Goal: Information Seeking & Learning: Check status

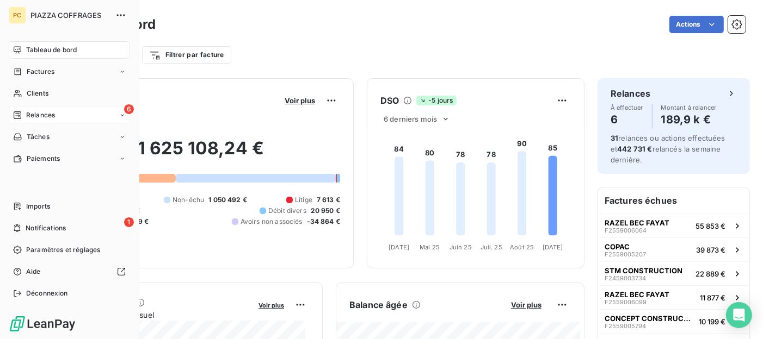
click at [28, 111] on span "Relances" at bounding box center [40, 115] width 29 height 10
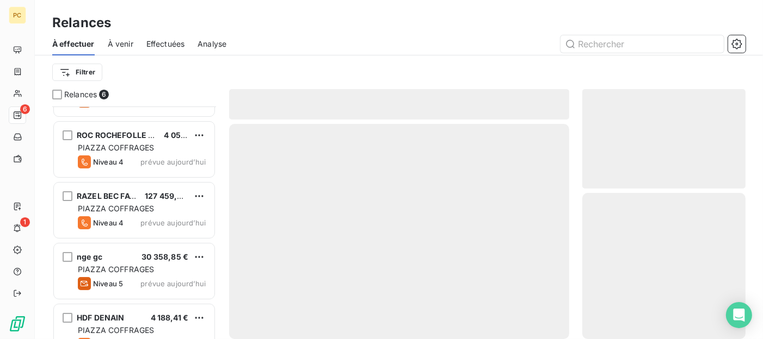
scroll to position [133, 0]
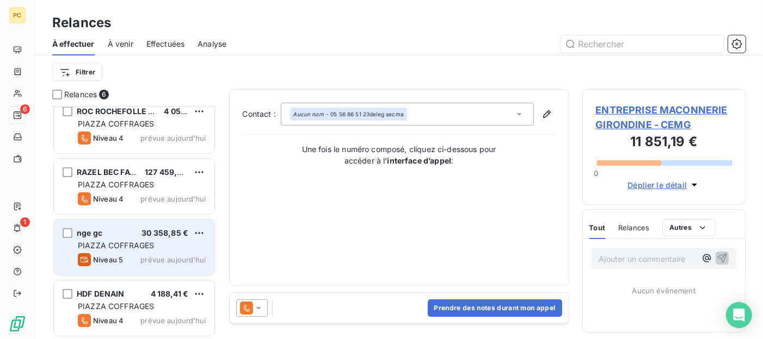
click at [158, 240] on div "PIAZZA COFFRAGES" at bounding box center [142, 245] width 128 height 11
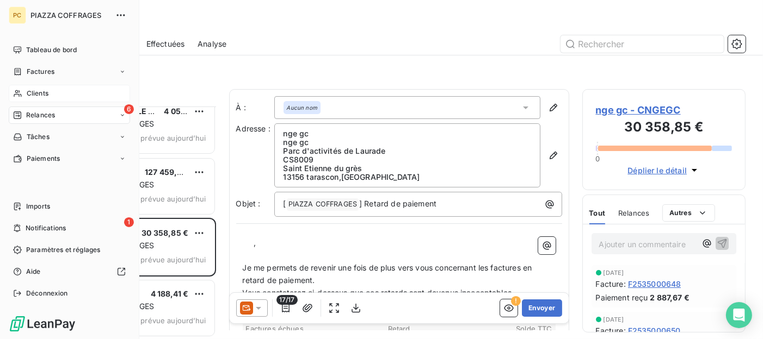
click at [27, 92] on span "Clients" at bounding box center [38, 94] width 22 height 10
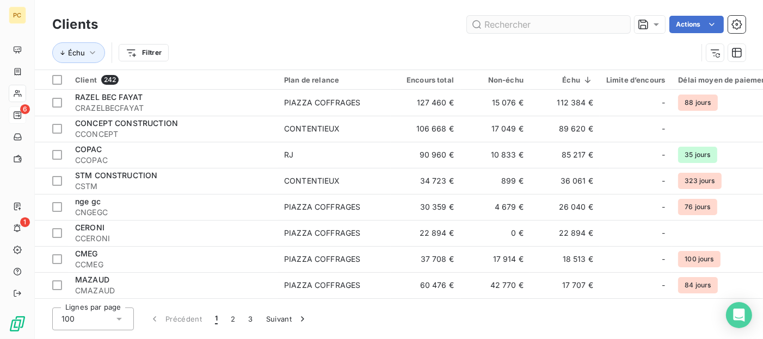
click at [508, 24] on input "text" at bounding box center [548, 24] width 163 height 17
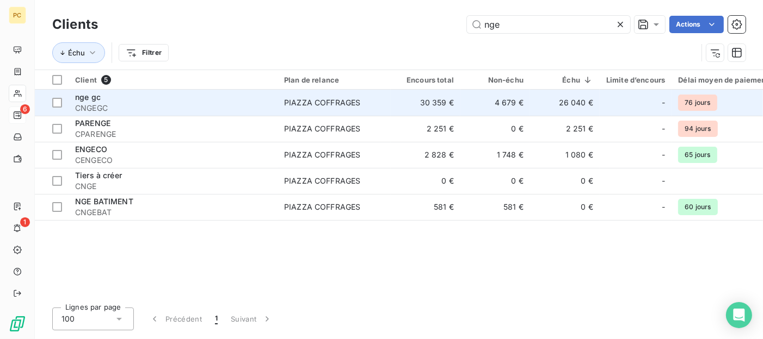
type input "nge"
click at [154, 104] on span "CNGEGC" at bounding box center [173, 108] width 196 height 11
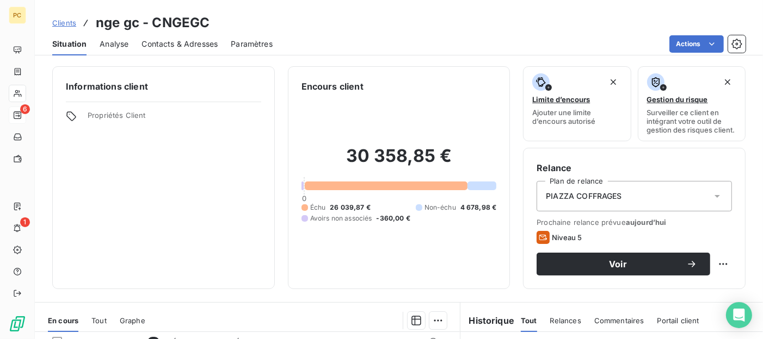
click at [180, 43] on span "Contacts & Adresses" at bounding box center [179, 44] width 76 height 11
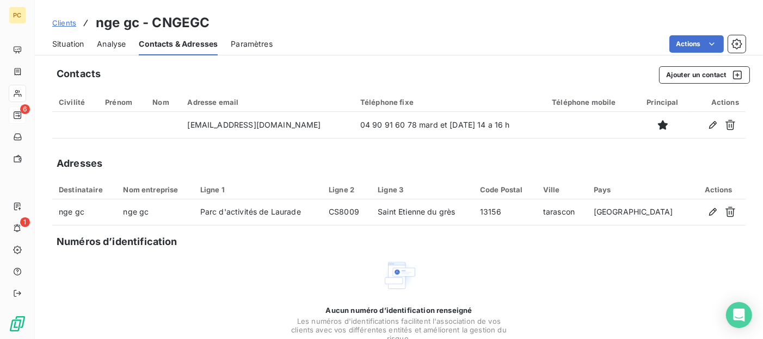
click at [68, 42] on span "Situation" at bounding box center [68, 44] width 32 height 11
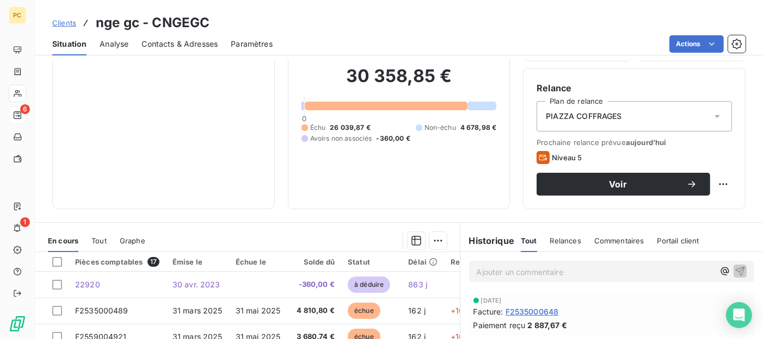
scroll to position [218, 0]
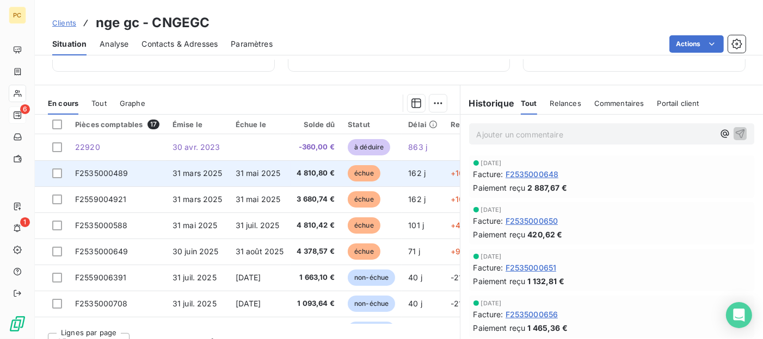
click at [207, 178] on span "31 mars 2025" at bounding box center [197, 173] width 50 height 9
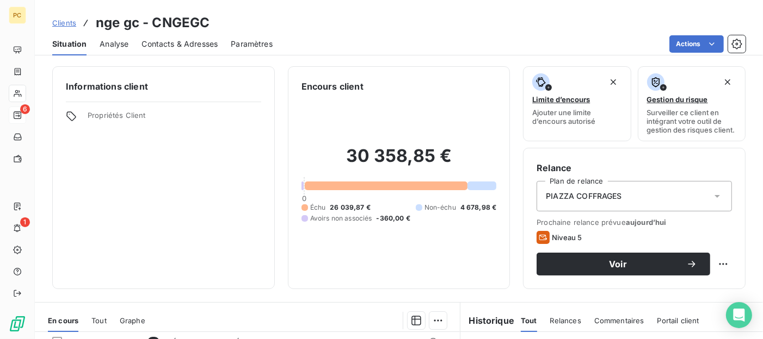
click at [175, 46] on span "Contacts & Adresses" at bounding box center [179, 44] width 76 height 11
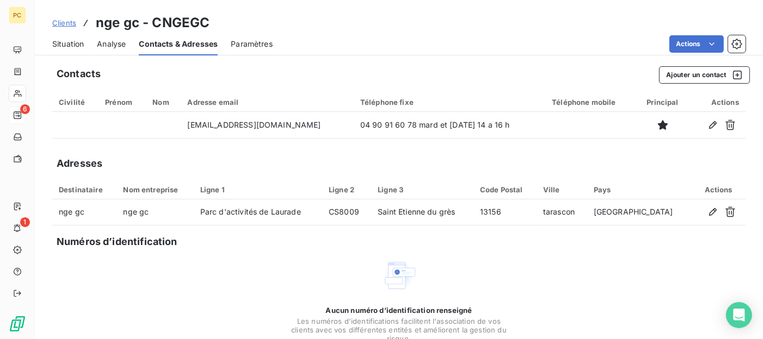
click at [71, 43] on span "Situation" at bounding box center [68, 44] width 32 height 11
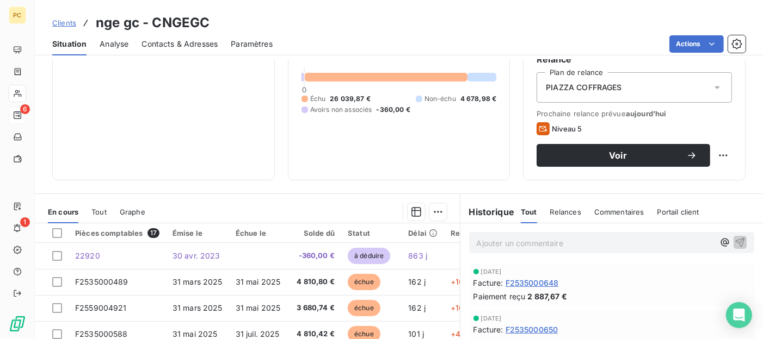
scroll to position [218, 0]
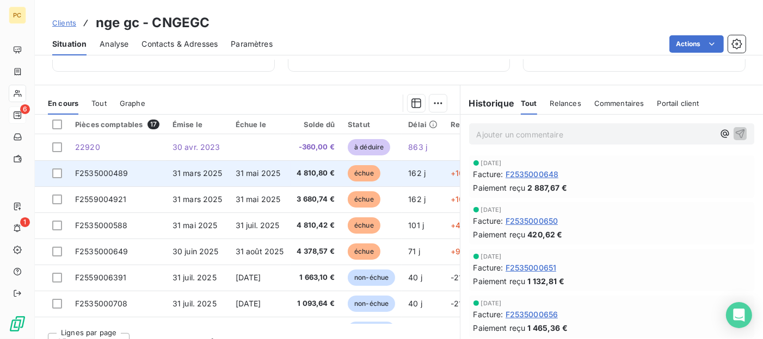
click at [205, 187] on td "31 mars 2025" at bounding box center [197, 173] width 63 height 26
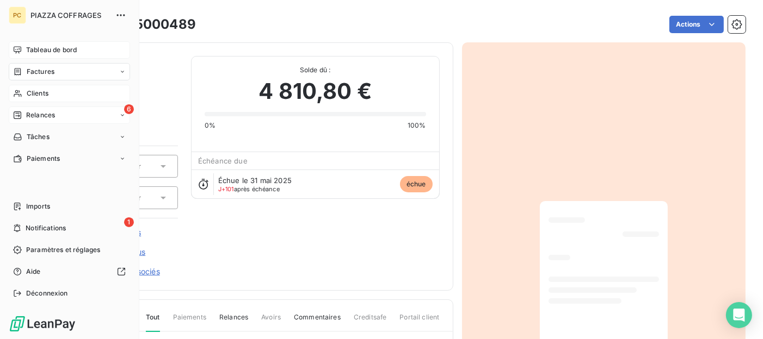
click at [26, 44] on div "Tableau de bord" at bounding box center [69, 49] width 121 height 17
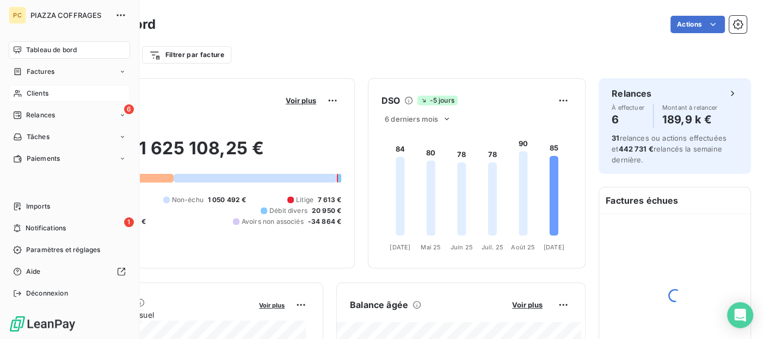
drag, startPoint x: 39, startPoint y: 95, endPoint x: 61, endPoint y: 96, distance: 22.3
click at [39, 95] on span "Clients" at bounding box center [38, 94] width 22 height 10
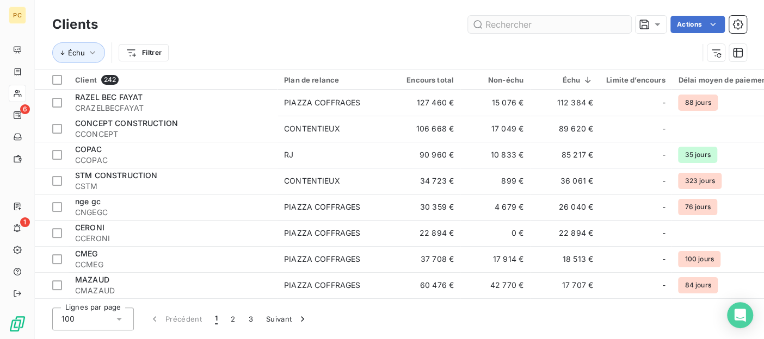
click at [487, 27] on input "text" at bounding box center [549, 24] width 163 height 17
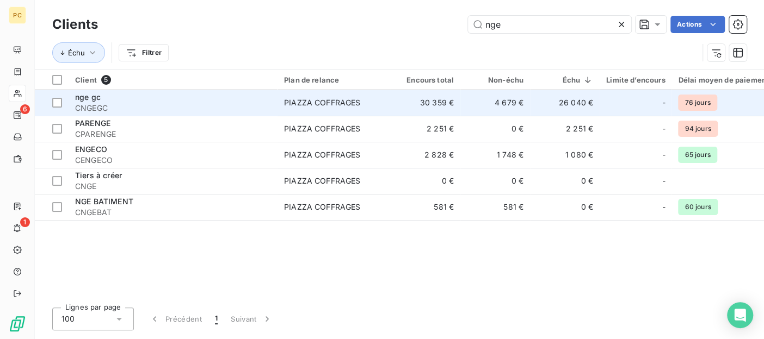
type input "nge"
click at [355, 103] on div "PIAZZA COFFRAGES" at bounding box center [322, 102] width 76 height 11
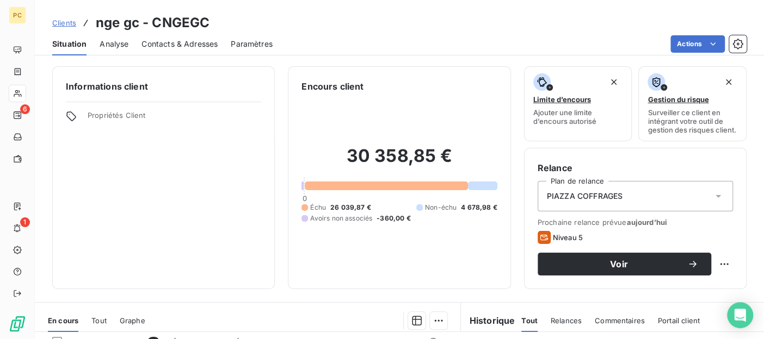
click at [185, 43] on span "Contacts & Adresses" at bounding box center [179, 44] width 76 height 11
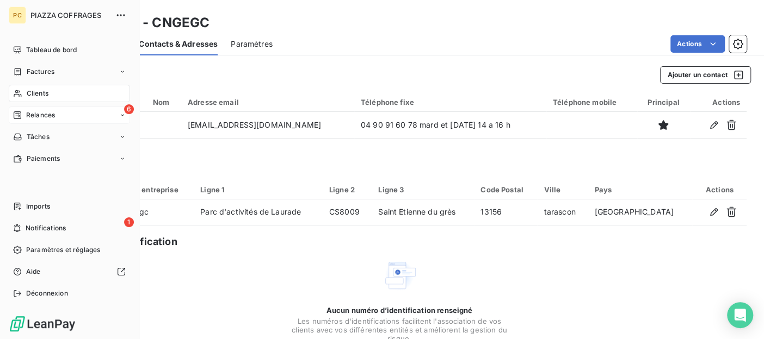
click at [57, 117] on div "6 Relances" at bounding box center [69, 115] width 121 height 17
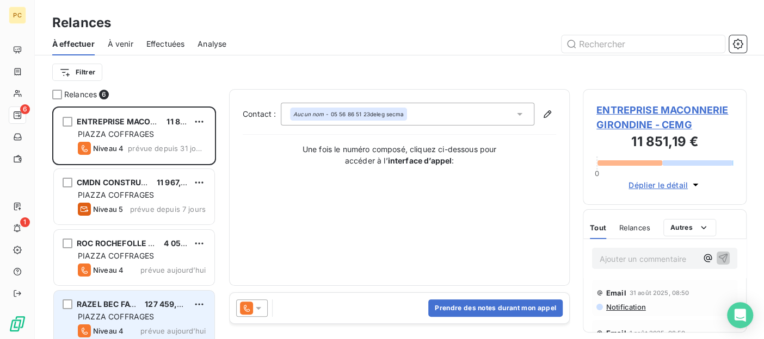
click at [127, 336] on div "Niveau 4 prévue aujourd’hui" at bounding box center [142, 331] width 128 height 13
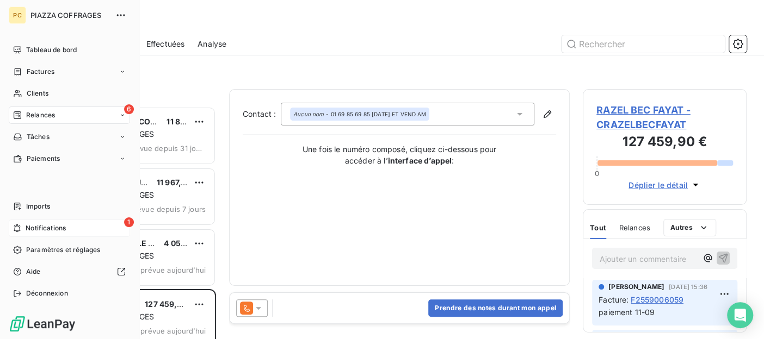
click at [50, 227] on span "Notifications" at bounding box center [46, 229] width 40 height 10
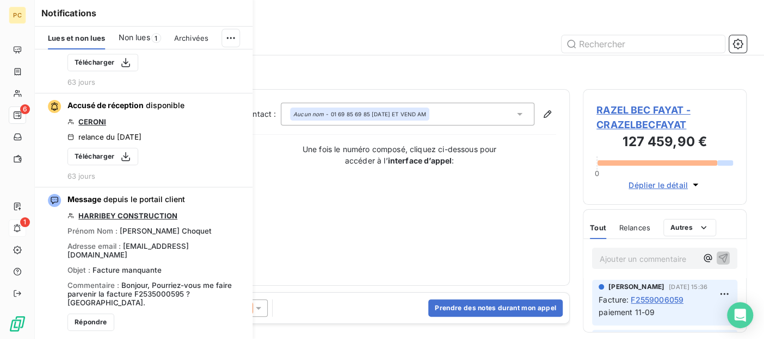
scroll to position [435, 0]
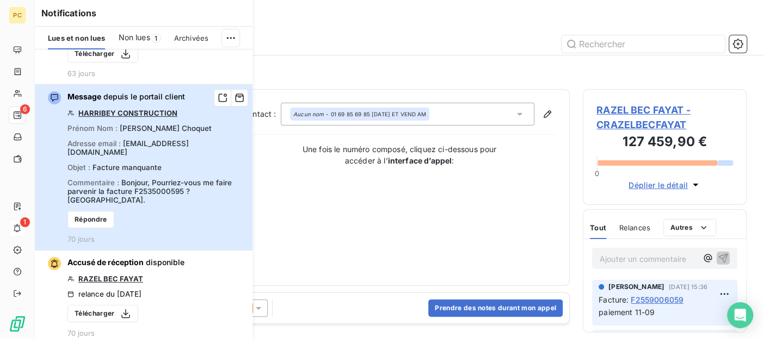
click at [160, 178] on span "Bonjour, Pourriez-vous me faire parvenir la facture F2535000595 ? [GEOGRAPHIC_D…" at bounding box center [149, 191] width 164 height 26
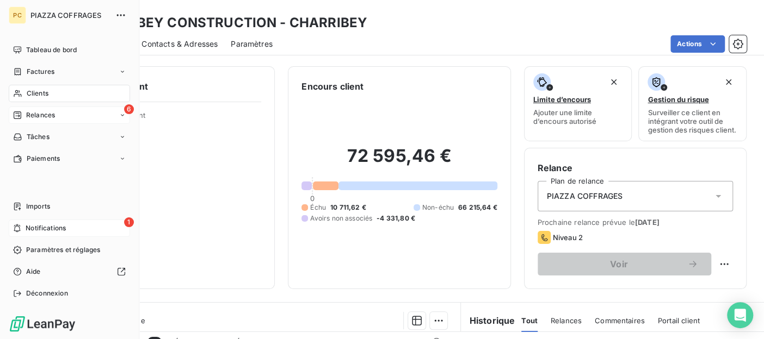
click at [45, 117] on span "Relances" at bounding box center [40, 115] width 29 height 10
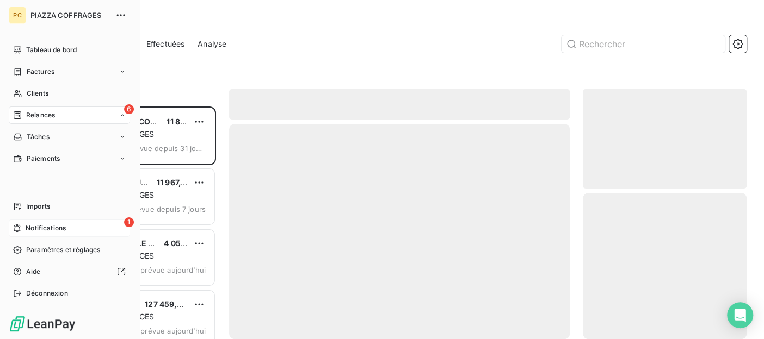
scroll to position [225, 156]
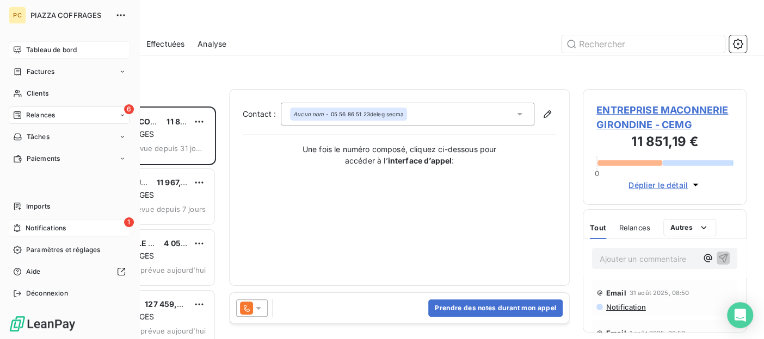
click at [60, 51] on span "Tableau de bord" at bounding box center [51, 50] width 51 height 10
